Goal: Transaction & Acquisition: Purchase product/service

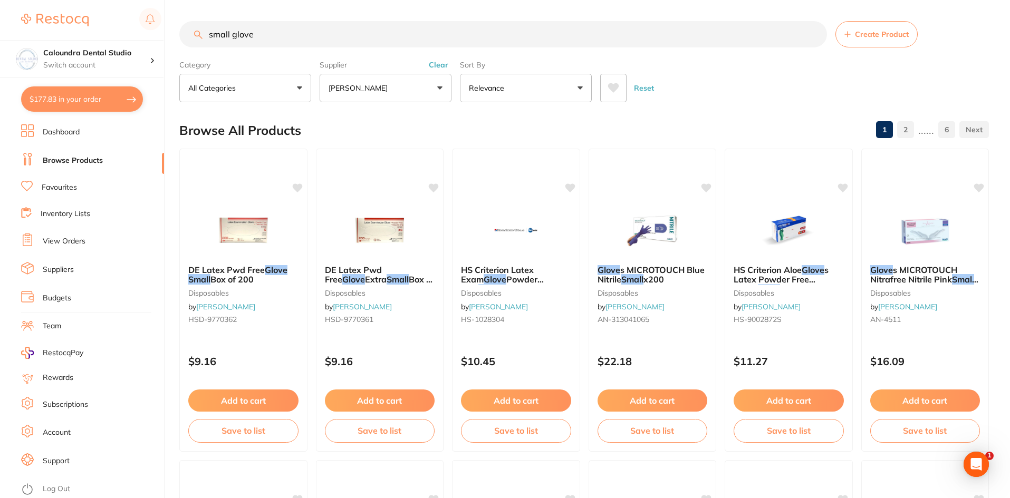
click at [72, 246] on link "View Orders" at bounding box center [64, 241] width 43 height 11
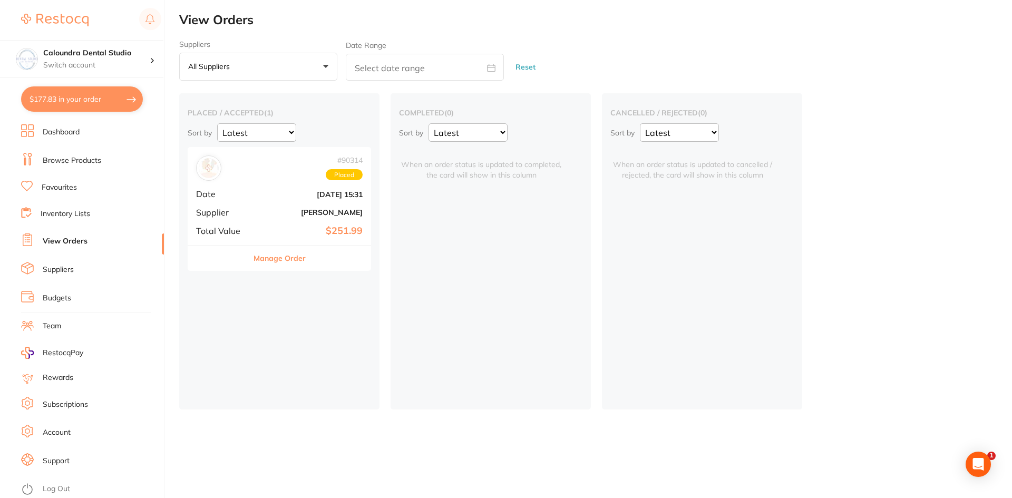
click at [288, 217] on b "[PERSON_NAME]" at bounding box center [309, 212] width 105 height 8
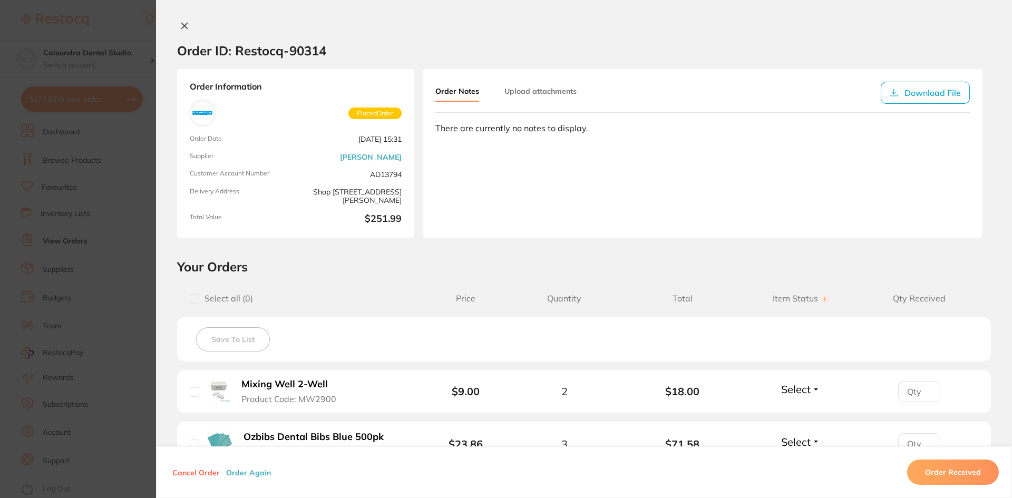
click at [458, 89] on button "Order Notes" at bounding box center [458, 92] width 44 height 21
click at [534, 140] on div "Order Notes Upload attachments Download File There are currently no notes to di…" at bounding box center [703, 153] width 560 height 169
drag, startPoint x: 515, startPoint y: 150, endPoint x: 510, endPoint y: 131, distance: 20.1
click at [515, 149] on div "Order Notes Upload attachments Download File There are currently no notes to di…" at bounding box center [703, 153] width 560 height 169
click at [530, 92] on button "Upload attachments" at bounding box center [541, 91] width 72 height 19
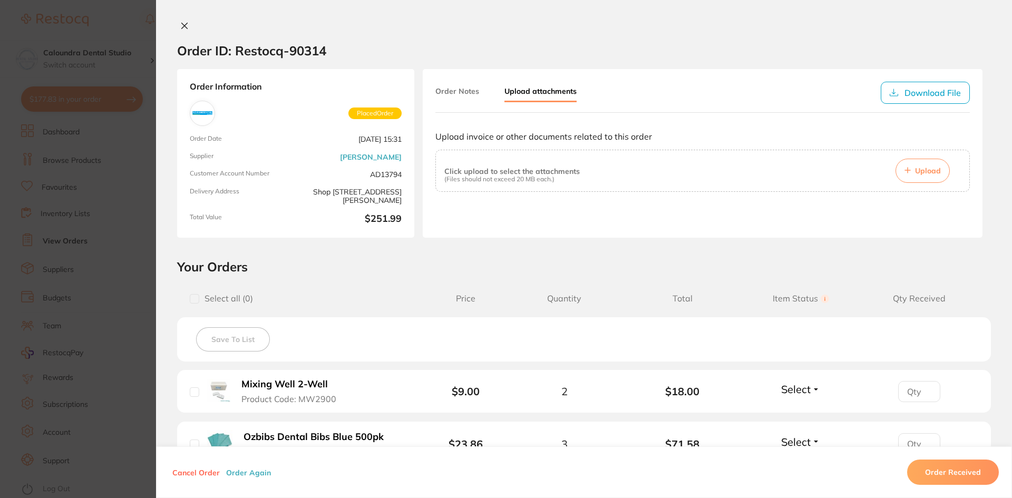
click at [443, 91] on button "Order Notes" at bounding box center [458, 91] width 44 height 19
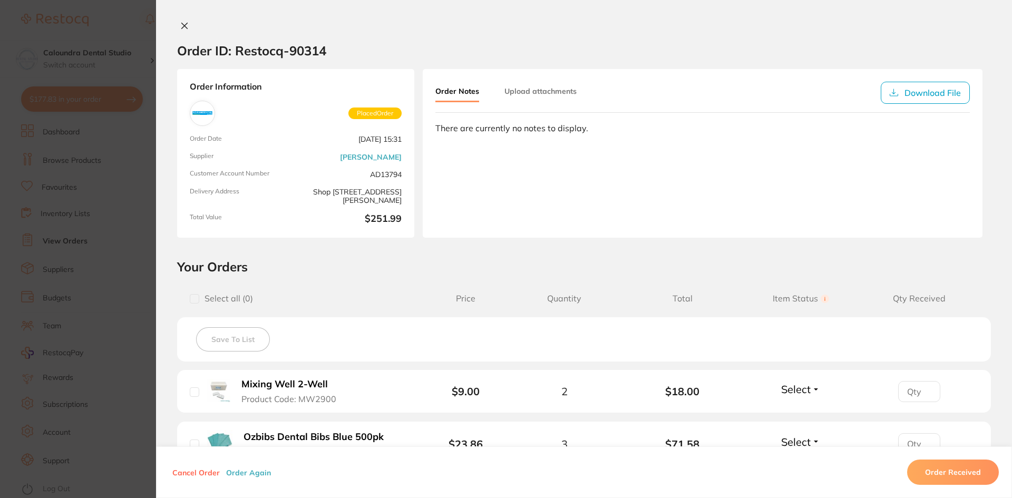
click at [500, 130] on div "There are currently no notes to display." at bounding box center [703, 127] width 535 height 9
click at [583, 255] on div "Order ID: Restocq- 90314 Order Information Placed Order Order Date [DATE] 15:31…" at bounding box center [584, 259] width 856 height 477
click at [300, 279] on section "Your Orders Select all ( 0 ) Price Quantity Total Item Status You can use this …" at bounding box center [584, 423] width 856 height 329
click at [183, 27] on icon at bounding box center [185, 26] width 6 height 6
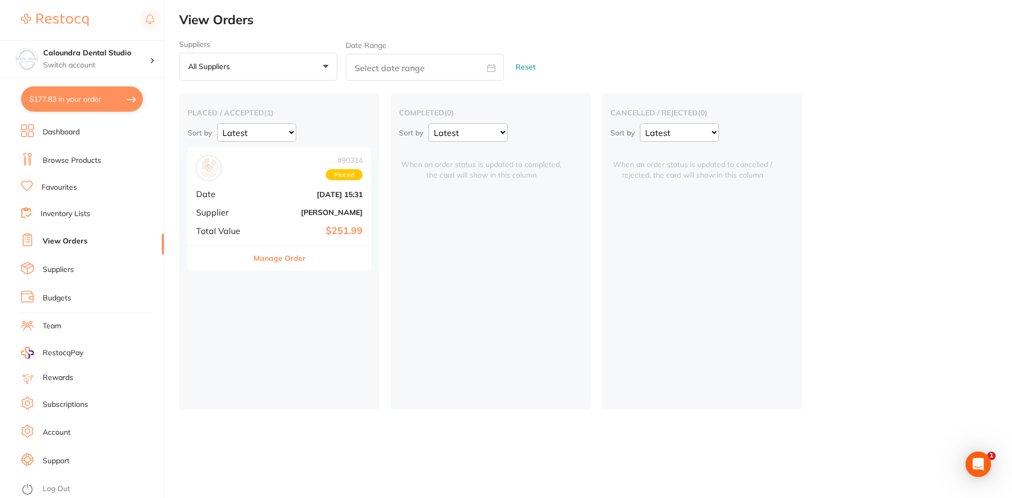
click at [329, 331] on div "placed / accepted ( 1 ) Sort by Latest Notification # 90314 Placed Date [DATE] …" at bounding box center [279, 251] width 200 height 316
click at [353, 178] on span "Placed" at bounding box center [344, 175] width 37 height 12
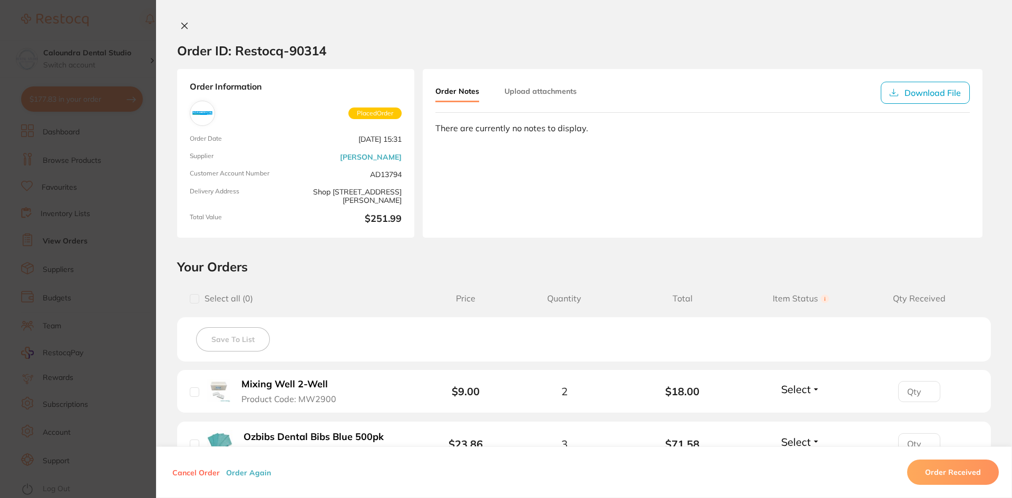
click at [75, 94] on section "Order ID: Restocq- 90314 Order Information Placed Order Order Date [DATE] 15:31…" at bounding box center [506, 249] width 1012 height 498
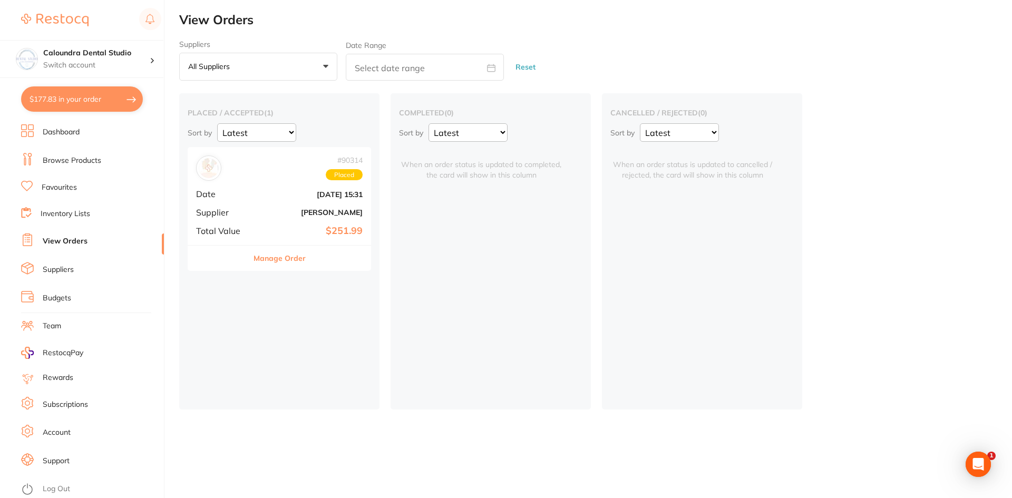
click at [62, 102] on button "$177.83 in your order" at bounding box center [82, 98] width 122 height 25
checkbox input "true"
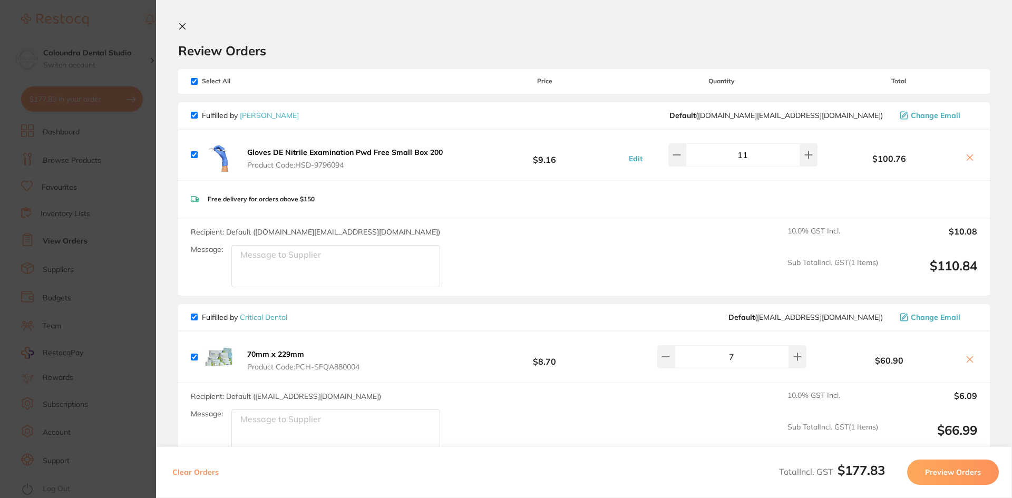
click at [953, 476] on button "Preview Orders" at bounding box center [953, 472] width 92 height 25
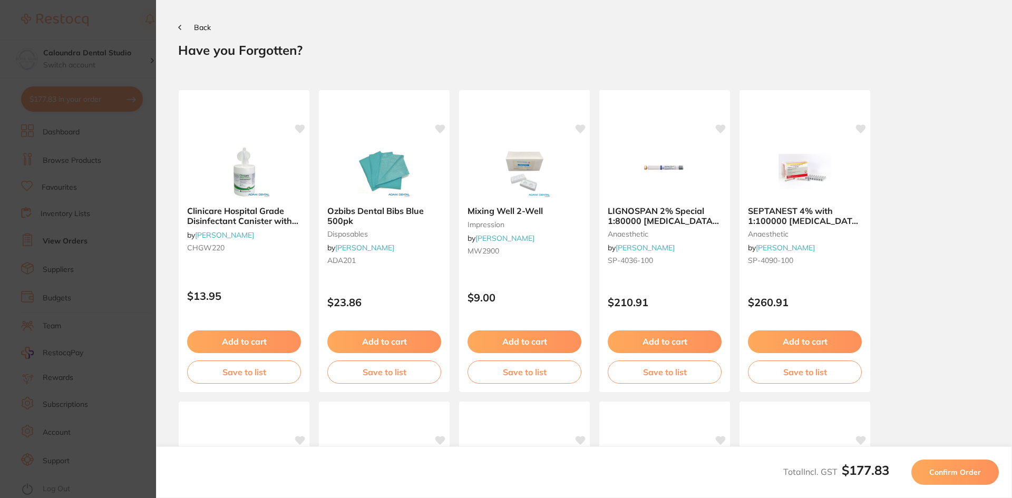
click at [951, 474] on span "Confirm Order" at bounding box center [956, 472] width 52 height 9
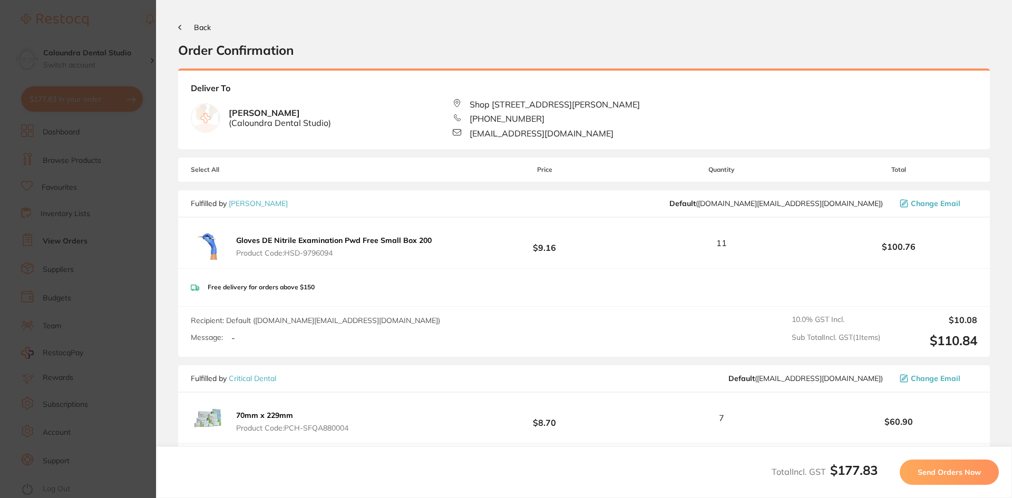
click at [951, 474] on span "Send Orders Now" at bounding box center [949, 472] width 63 height 9
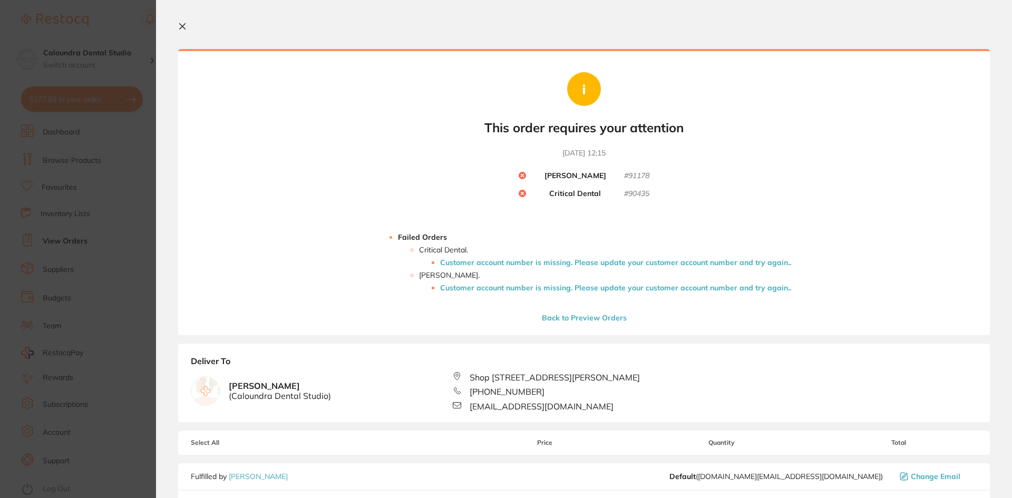
click at [593, 263] on li "Customer account number is missing. Please update your customer account number …" at bounding box center [615, 262] width 351 height 8
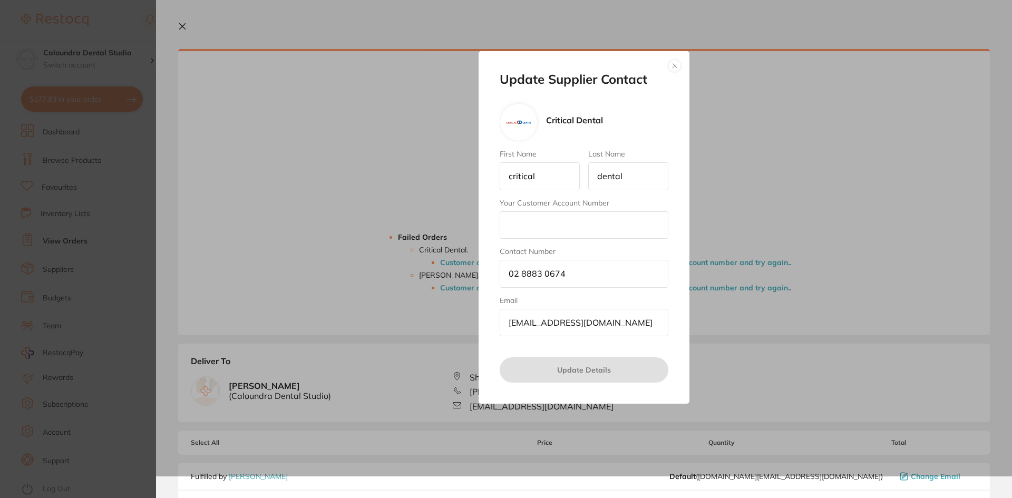
click at [529, 219] on input "Your Customer Account Number" at bounding box center [584, 224] width 169 height 27
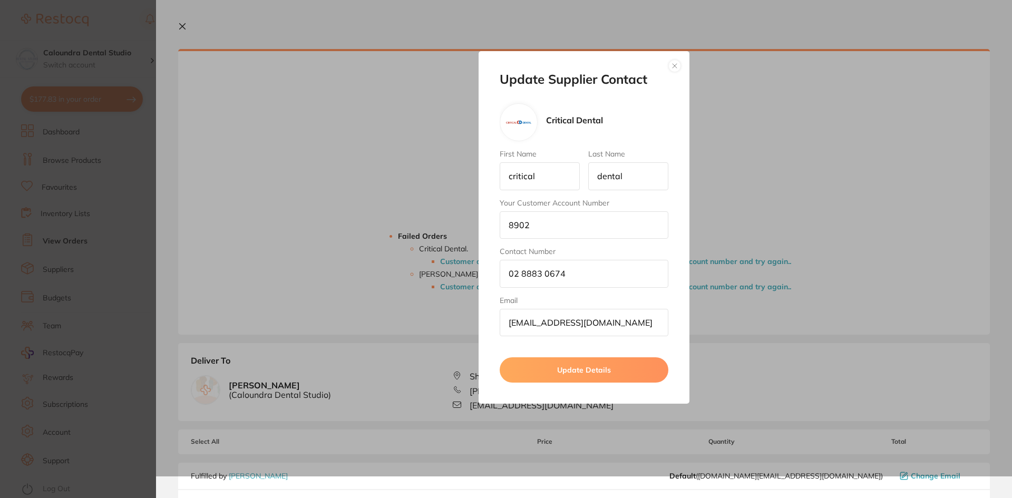
type input "8902"
click at [594, 373] on button "Update Details" at bounding box center [584, 370] width 169 height 25
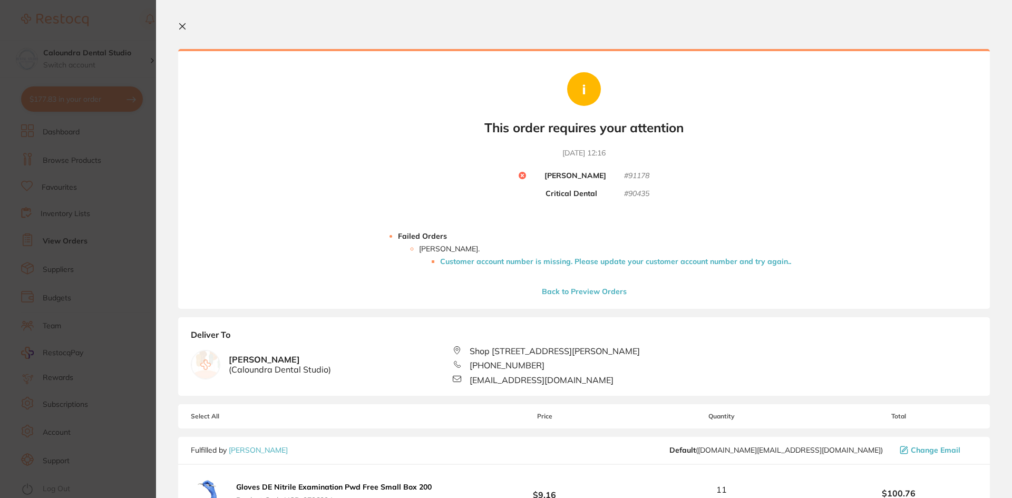
click at [592, 264] on li "Customer account number is missing. Please update your customer account number …" at bounding box center [615, 261] width 351 height 8
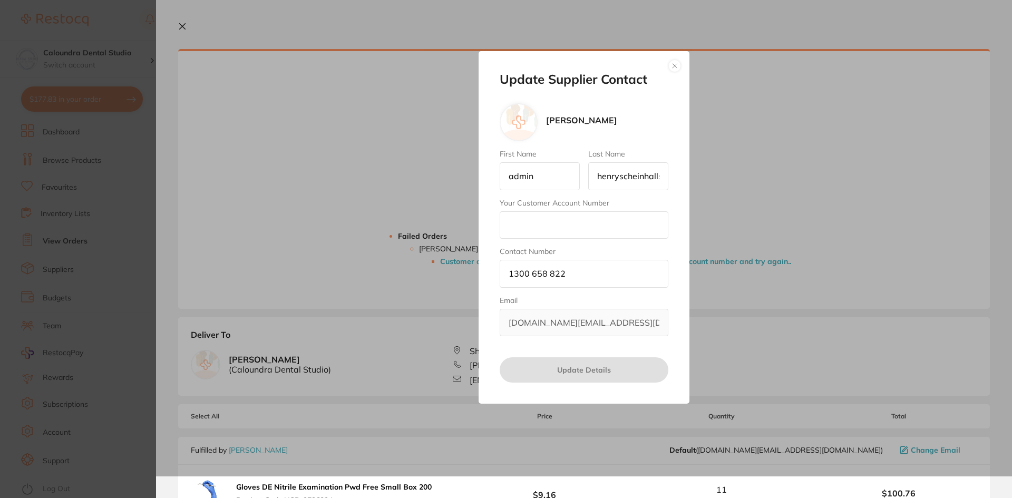
click at [530, 230] on input "Your Customer Account Number" at bounding box center [584, 224] width 169 height 27
paste input "71CDS005"
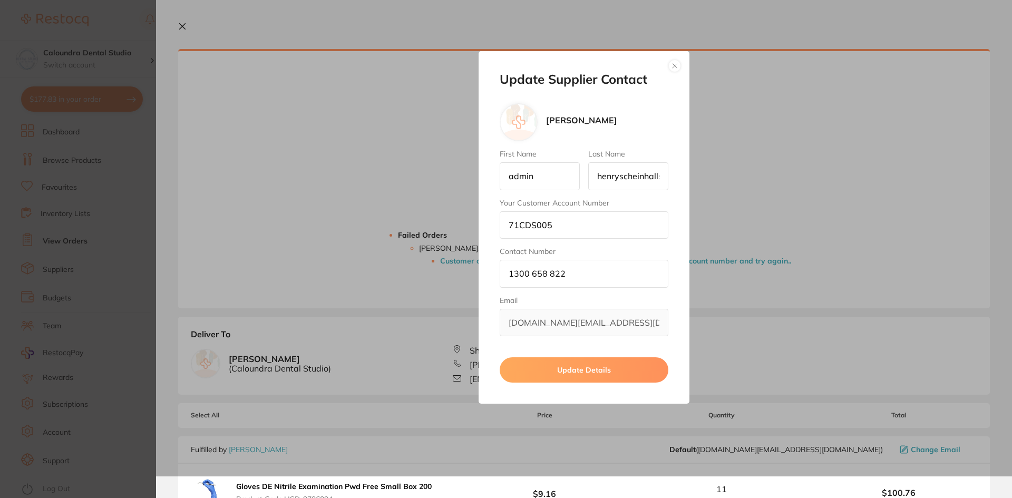
type input "71CDS005"
click at [578, 373] on button "Update Details" at bounding box center [584, 370] width 169 height 25
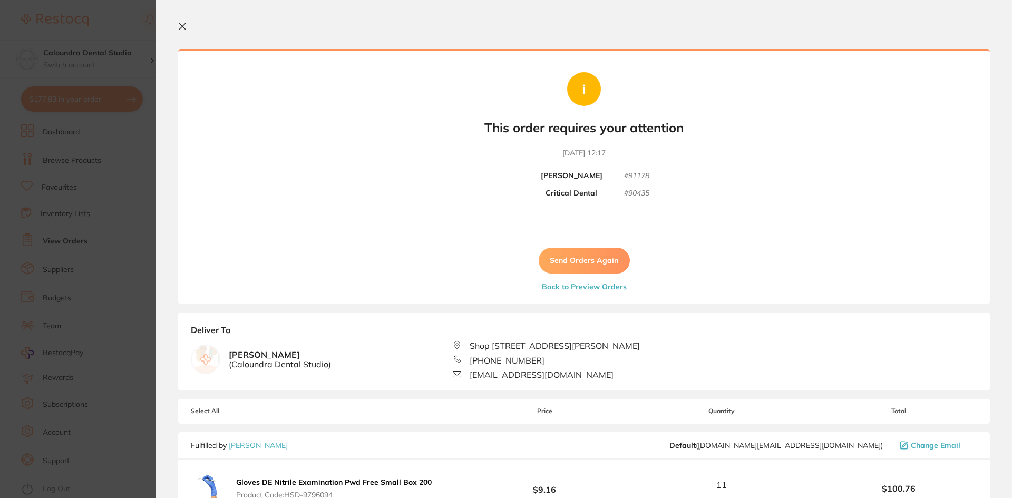
click at [585, 257] on button "Send Orders Again" at bounding box center [584, 260] width 91 height 25
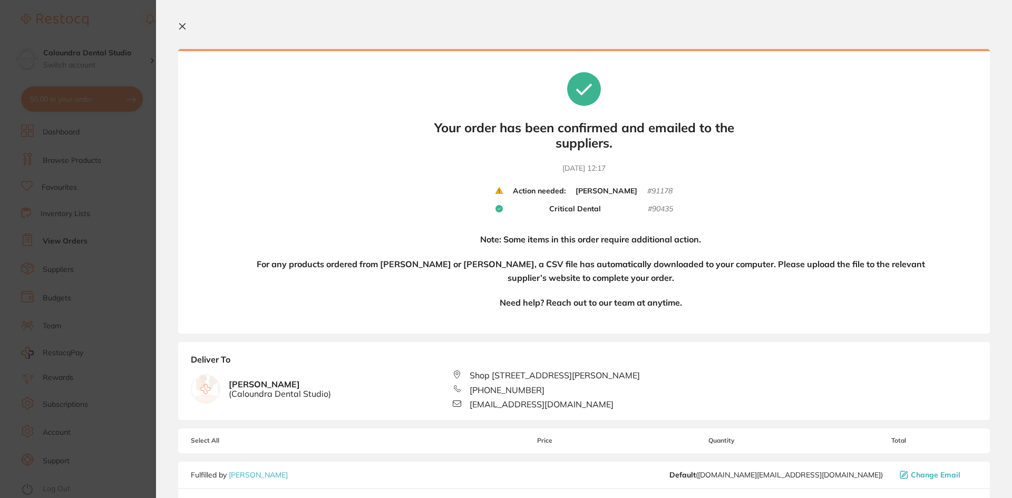
click at [547, 267] on h4 "For any products ordered from [PERSON_NAME] or [PERSON_NAME], a CSV file has au…" at bounding box center [591, 271] width 678 height 27
drag, startPoint x: 273, startPoint y: 264, endPoint x: 536, endPoint y: 271, distance: 262.7
click at [536, 271] on h4 "For any products ordered from [PERSON_NAME] or [PERSON_NAME], a CSV file has au…" at bounding box center [591, 271] width 678 height 27
click at [551, 267] on h4 "For any products ordered from [PERSON_NAME] or [PERSON_NAME], a CSV file has au…" at bounding box center [591, 271] width 678 height 27
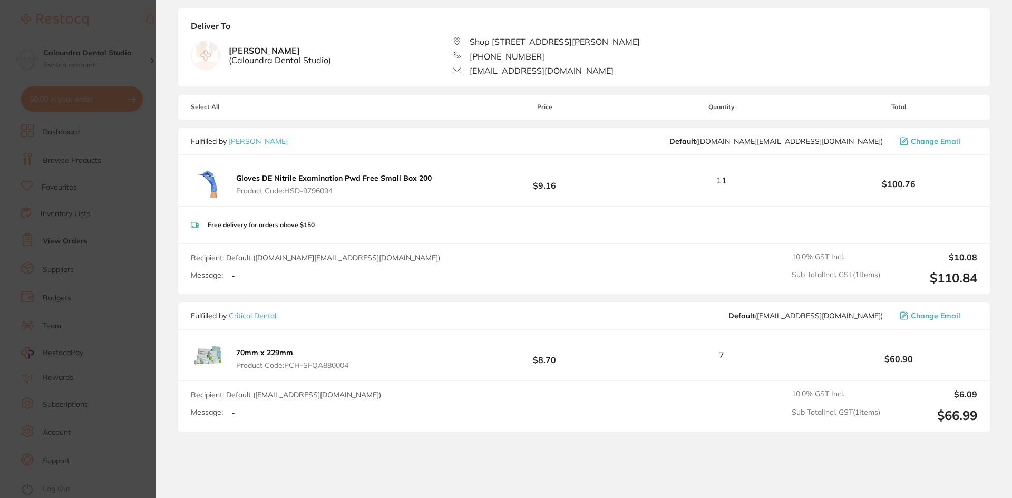
scroll to position [316, 0]
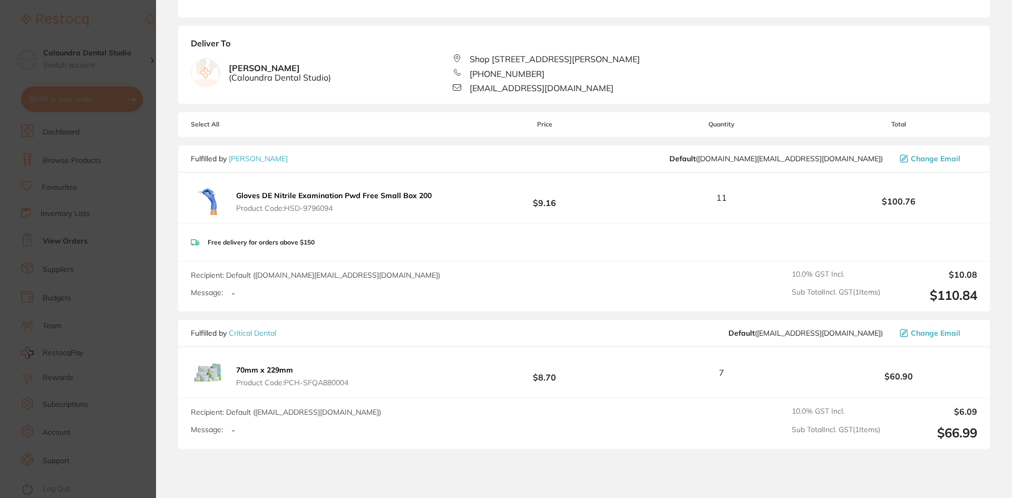
click at [810, 279] on span "10.0 % GST Incl." at bounding box center [836, 274] width 89 height 9
click at [744, 301] on div "Recipient: Default ( [DOMAIN_NAME][EMAIL_ADDRESS][DOMAIN_NAME] ) Message: - 10.…" at bounding box center [584, 287] width 812 height 50
drag, startPoint x: 919, startPoint y: 304, endPoint x: 980, endPoint y: 310, distance: 61.4
click at [980, 310] on div "Recipient: Default ( [DOMAIN_NAME][EMAIL_ADDRESS][DOMAIN_NAME] ) Message: - 10.…" at bounding box center [584, 287] width 812 height 50
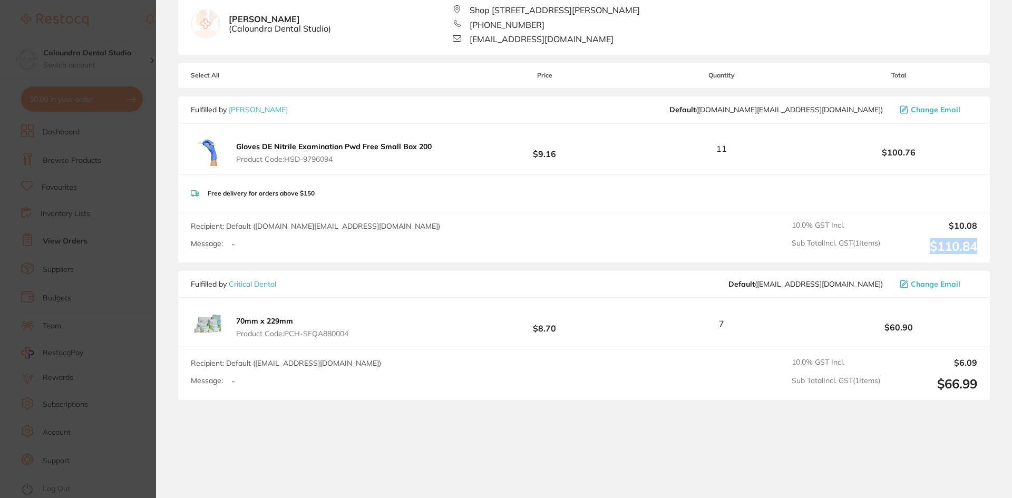
scroll to position [448, 0]
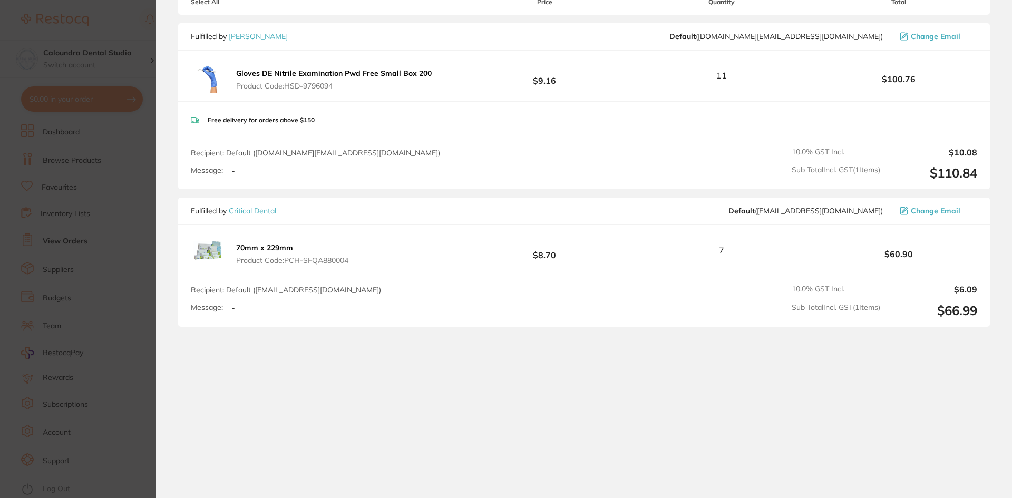
click at [601, 422] on section "Your orders are being processed and we will notify you once we have placed the …" at bounding box center [584, 249] width 856 height 498
click at [125, 122] on section "Update RRP Set your pre negotiated price for this item. Item Agreed RRP (excl. …" at bounding box center [506, 249] width 1012 height 498
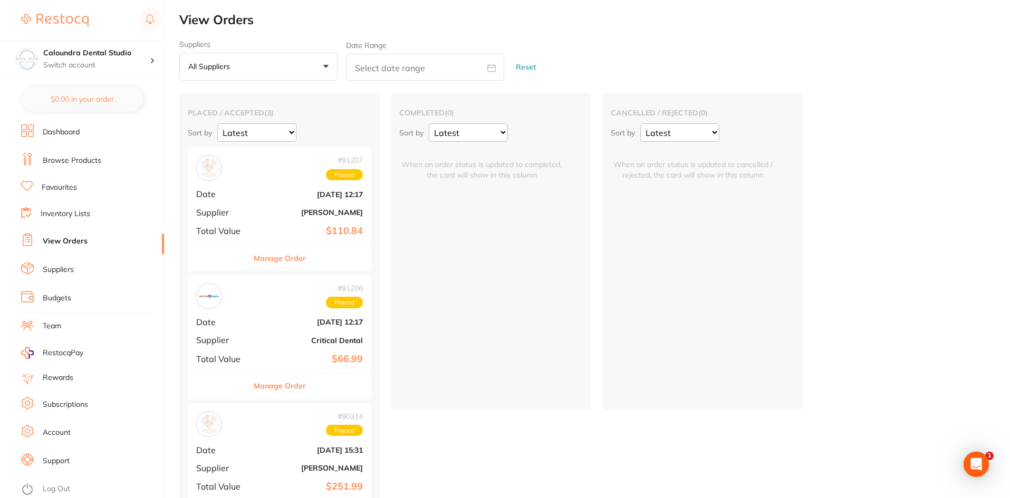
scroll to position [44, 0]
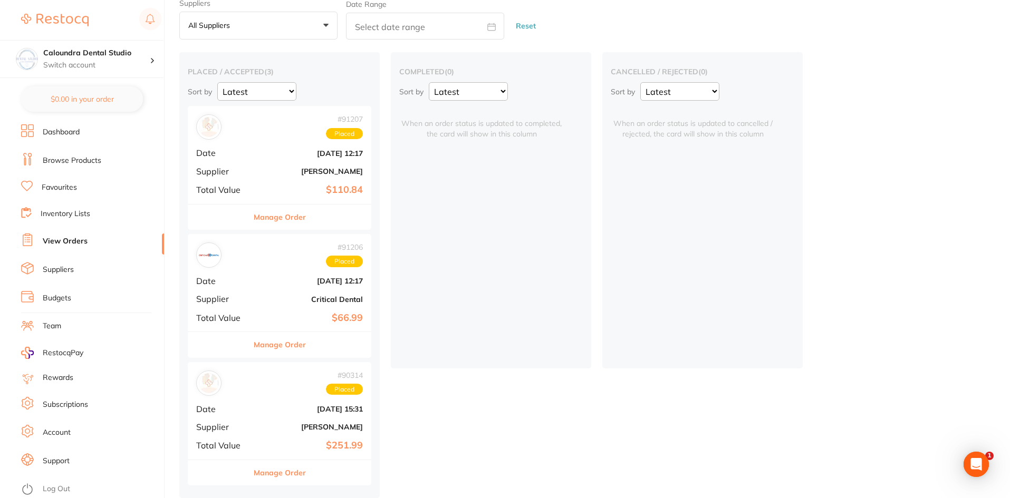
click at [337, 193] on div "# 91207 Placed Date [DATE] 12:17 Supplier [PERSON_NAME] Total Value $110.84" at bounding box center [280, 155] width 184 height 98
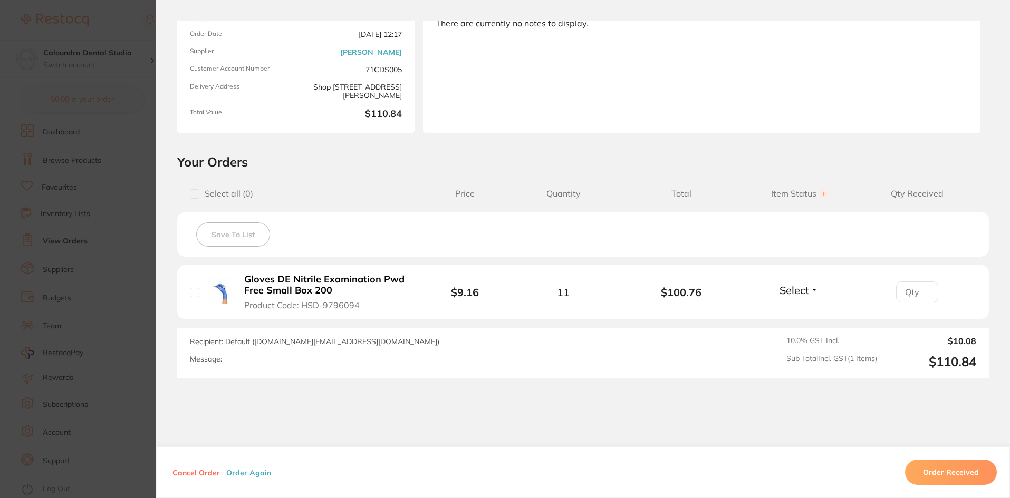
scroll to position [105, 0]
click at [472, 293] on b "$9.16" at bounding box center [465, 291] width 28 height 13
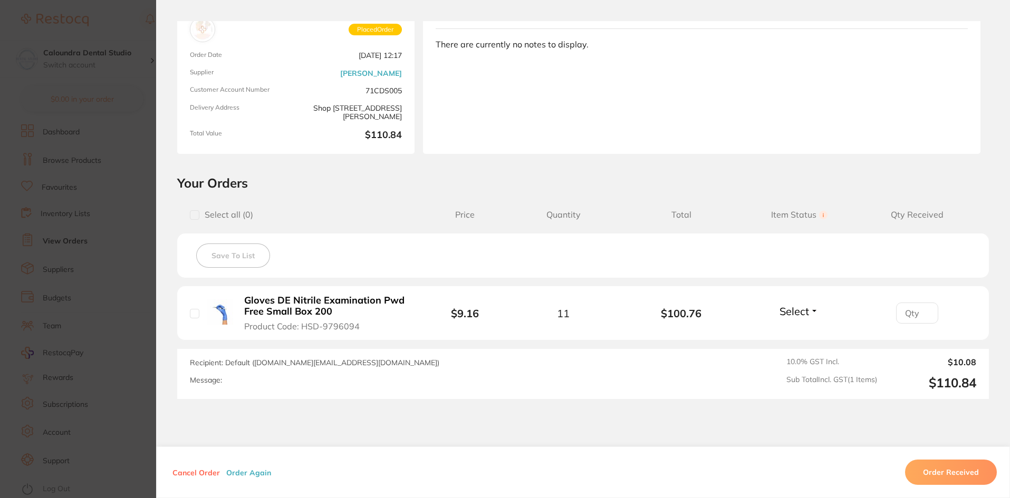
scroll to position [0, 0]
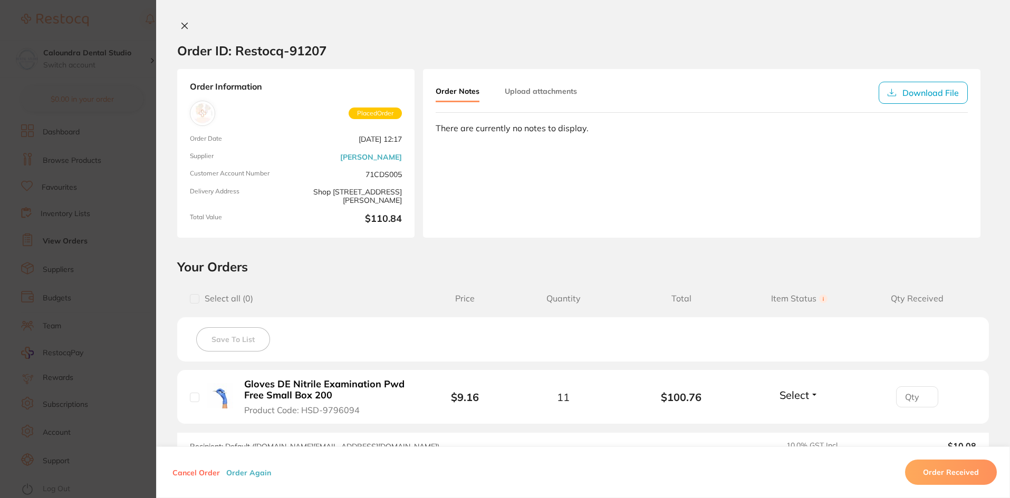
click at [185, 26] on icon at bounding box center [184, 26] width 8 height 8
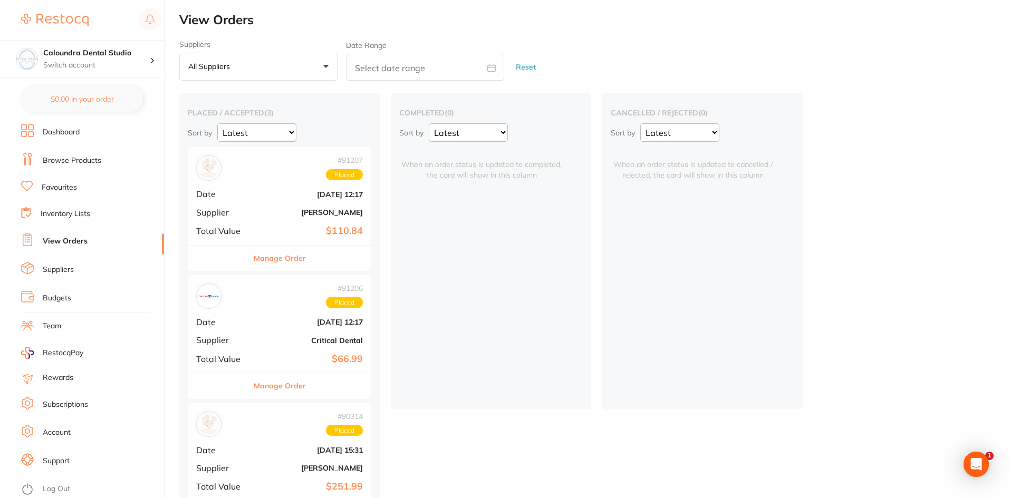
click at [301, 219] on div "# 91207 Placed Date [DATE] 12:17 Supplier [PERSON_NAME] Total Value $110.84" at bounding box center [280, 196] width 184 height 98
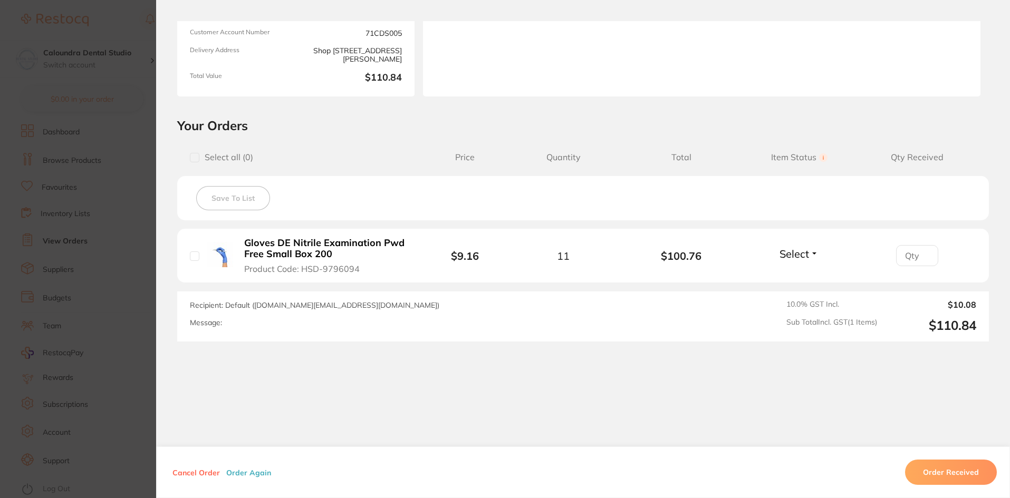
scroll to position [142, 0]
drag, startPoint x: 920, startPoint y: 327, endPoint x: 980, endPoint y: 330, distance: 60.2
click at [980, 330] on div "Recipient: Default ( [DOMAIN_NAME][EMAIL_ADDRESS][DOMAIN_NAME] ) Message: 10.0 …" at bounding box center [583, 316] width 812 height 50
click at [915, 375] on div "Order ID: Restocq- 91207 Order Information Placed Order Order Date [DATE] 12:17…" at bounding box center [583, 259] width 854 height 477
click at [114, 24] on section "Order ID: Restocq- 91207 Order Information Placed Order Order Date [DATE] 12:17…" at bounding box center [505, 249] width 1010 height 498
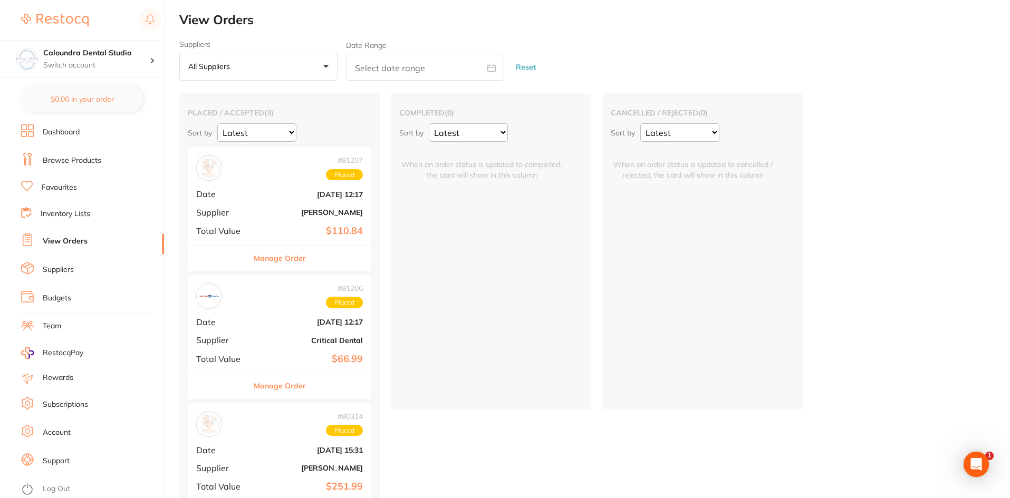
scroll to position [44, 0]
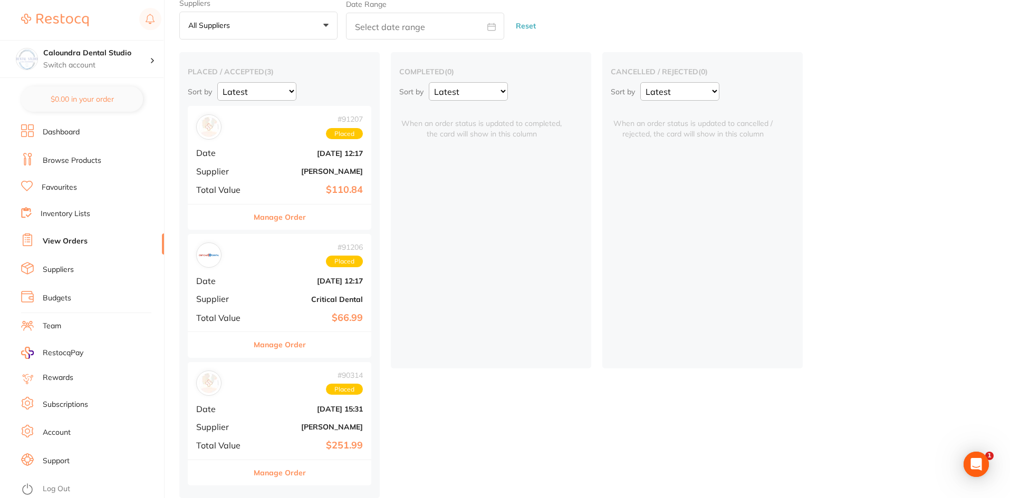
drag, startPoint x: 986, startPoint y: 233, endPoint x: 955, endPoint y: 215, distance: 35.3
click at [985, 234] on div "placed / accepted ( 3 ) Sort by Latest Notification # 91207 Placed Date [DATE] …" at bounding box center [594, 275] width 831 height 446
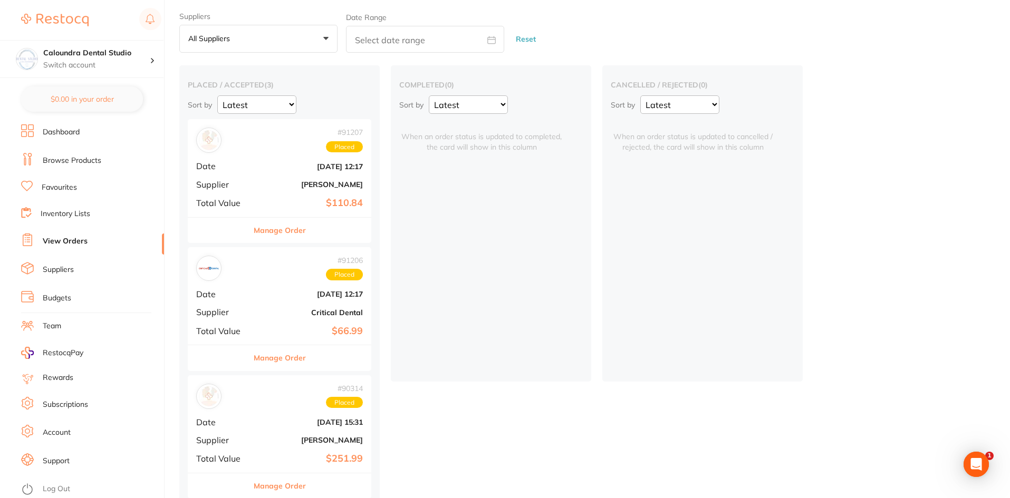
scroll to position [0, 0]
